Goal: Transaction & Acquisition: Purchase product/service

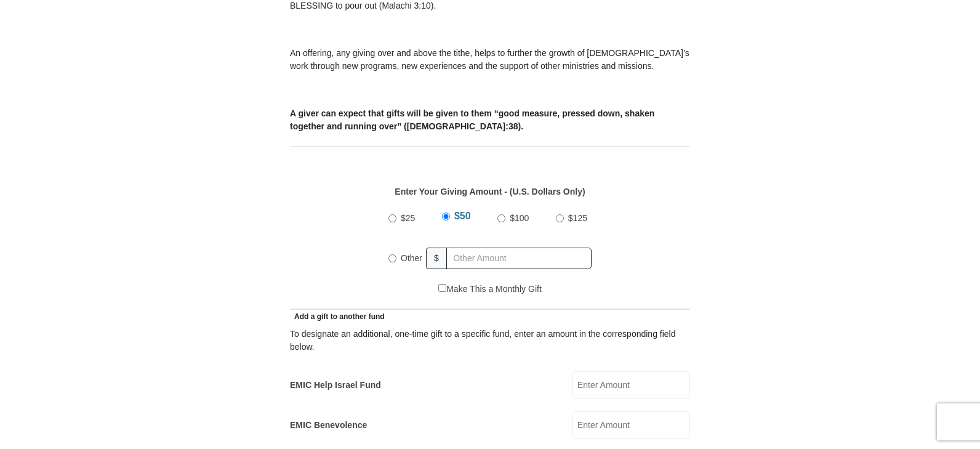
scroll to position [492, 0]
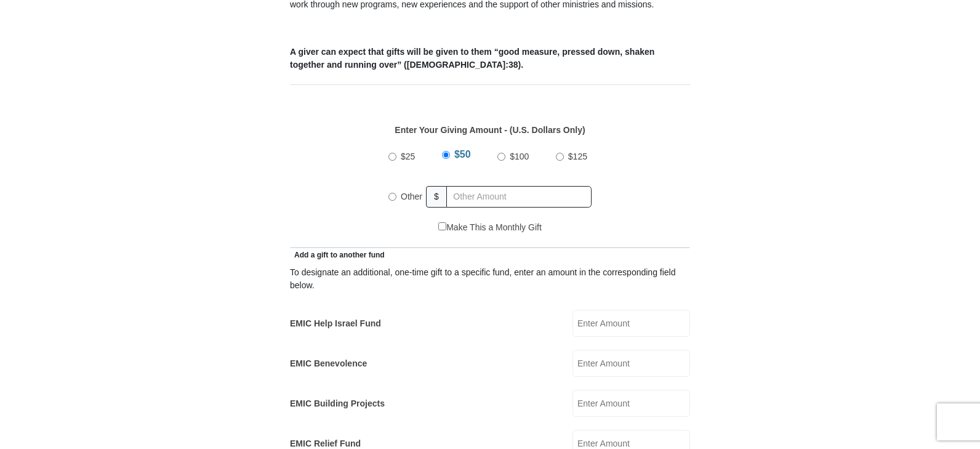
click at [392, 193] on input "Other" at bounding box center [392, 197] width 8 height 8
radio input "true"
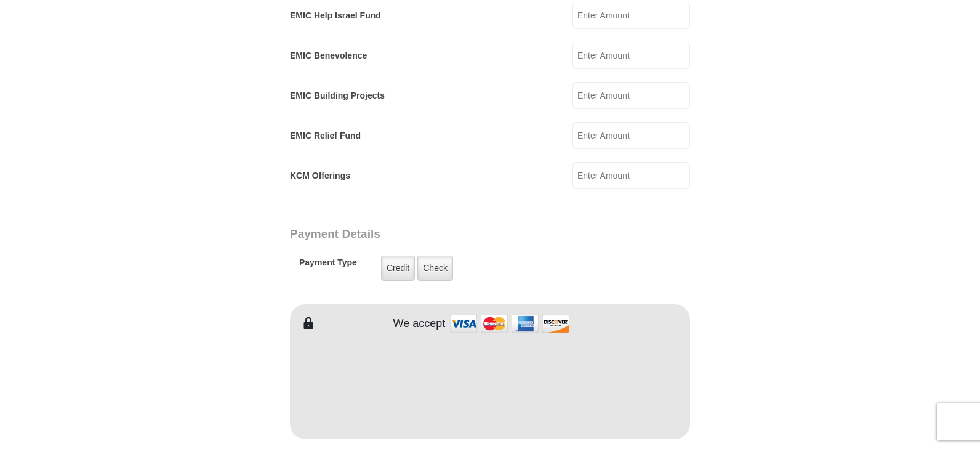
scroll to position [862, 0]
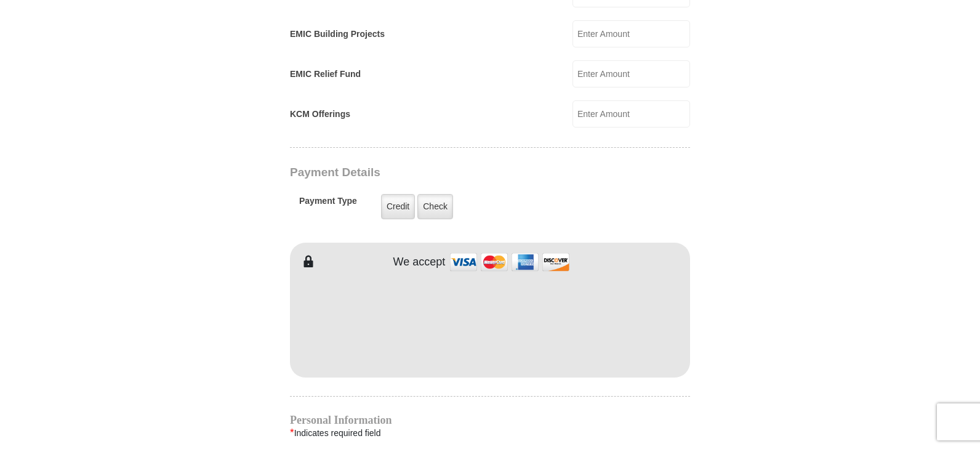
type input "280.00"
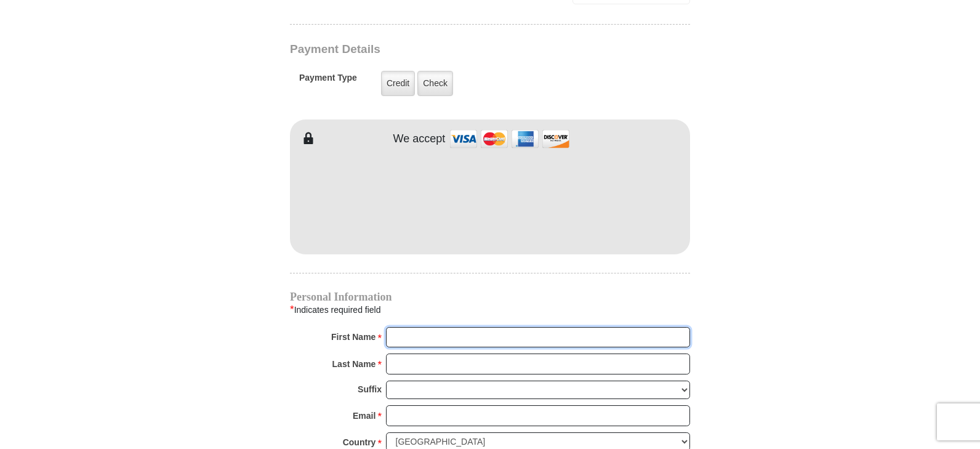
click at [436, 327] on input "First Name *" at bounding box center [538, 337] width 304 height 21
type input "James and Janet"
click at [419, 353] on input "Last Name *" at bounding box center [538, 363] width 304 height 21
type input "Terpening"
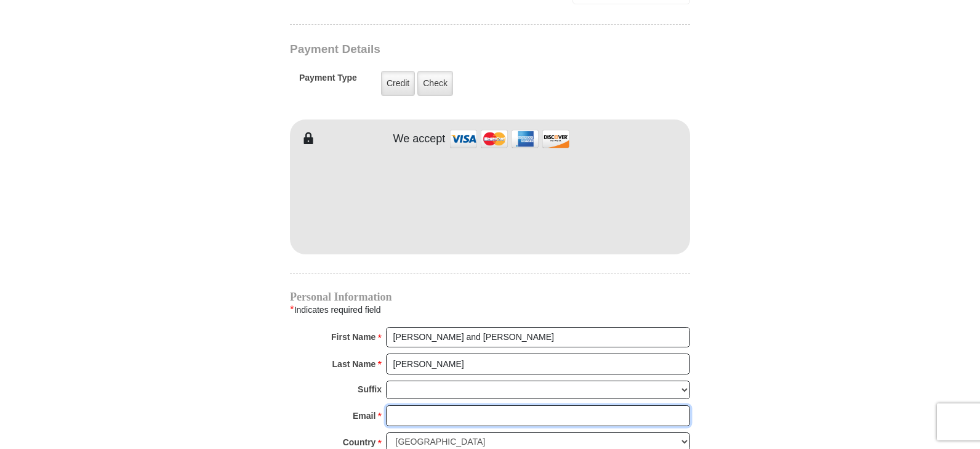
click at [409, 405] on input "Email *" at bounding box center [538, 415] width 304 height 21
type input "janetterpening69@gmail.com"
type input "908 N ELLSWORTH RD"
type input "12"
type input "Petoskey"
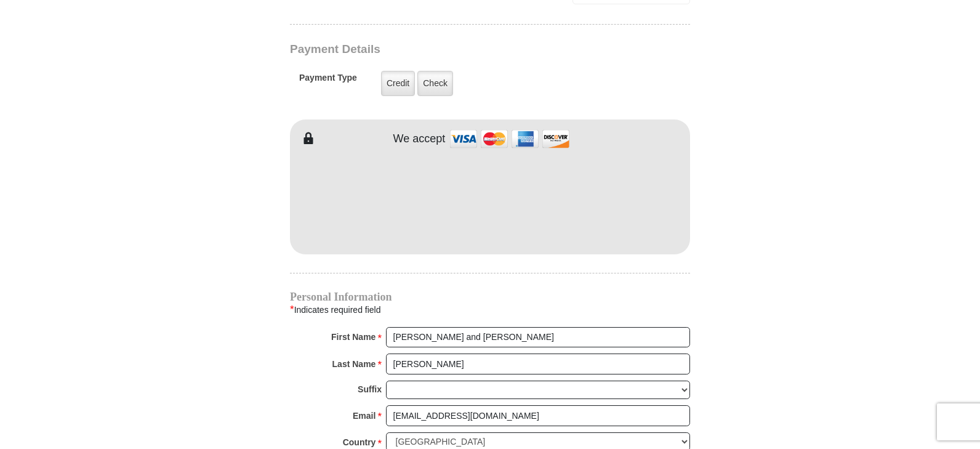
select select "MI"
type input "49770"
type input "2317582161"
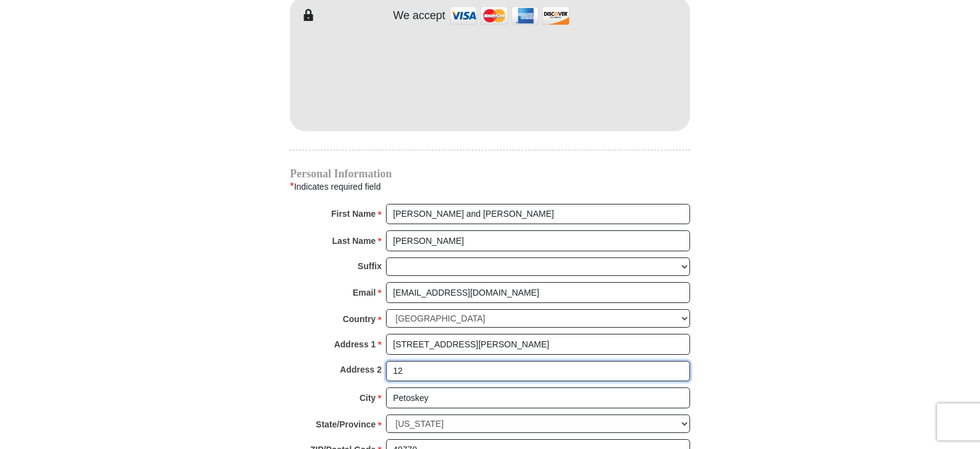
click at [407, 361] on input "12" at bounding box center [538, 371] width 304 height 21
type input "1"
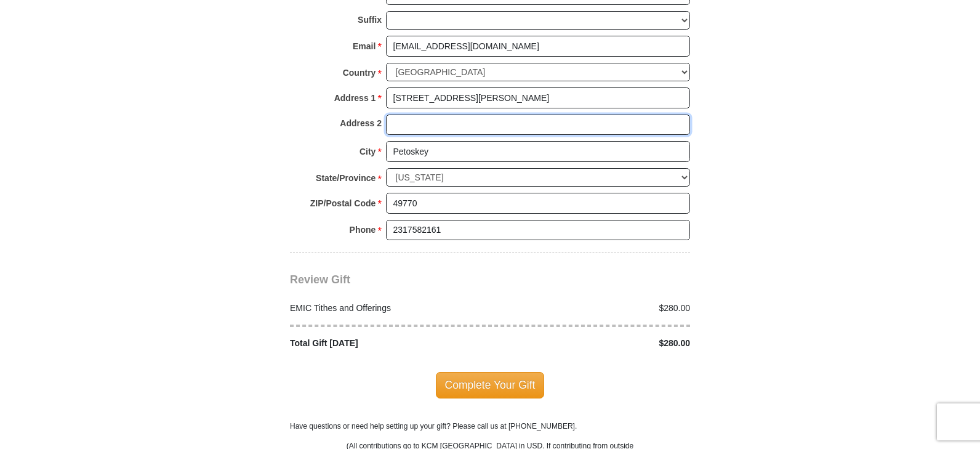
scroll to position [1416, 0]
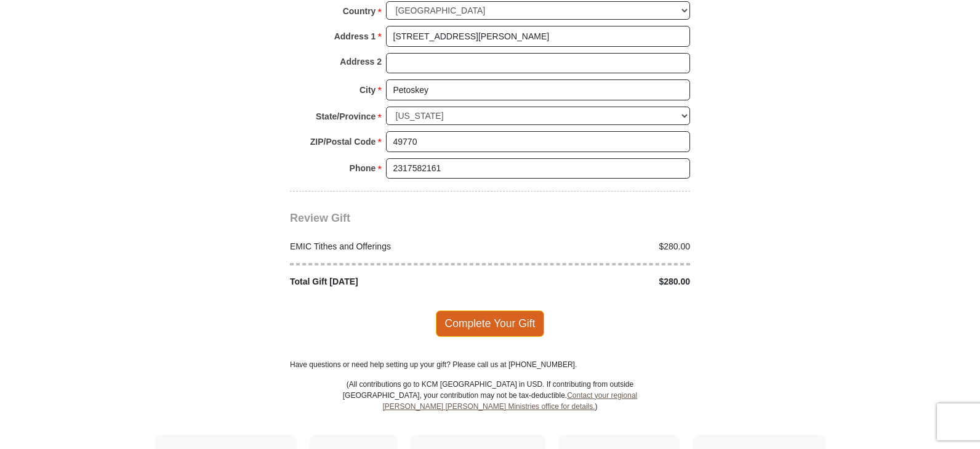
click at [481, 310] on span "Complete Your Gift" at bounding box center [490, 323] width 109 height 26
